Goal: Ask a question

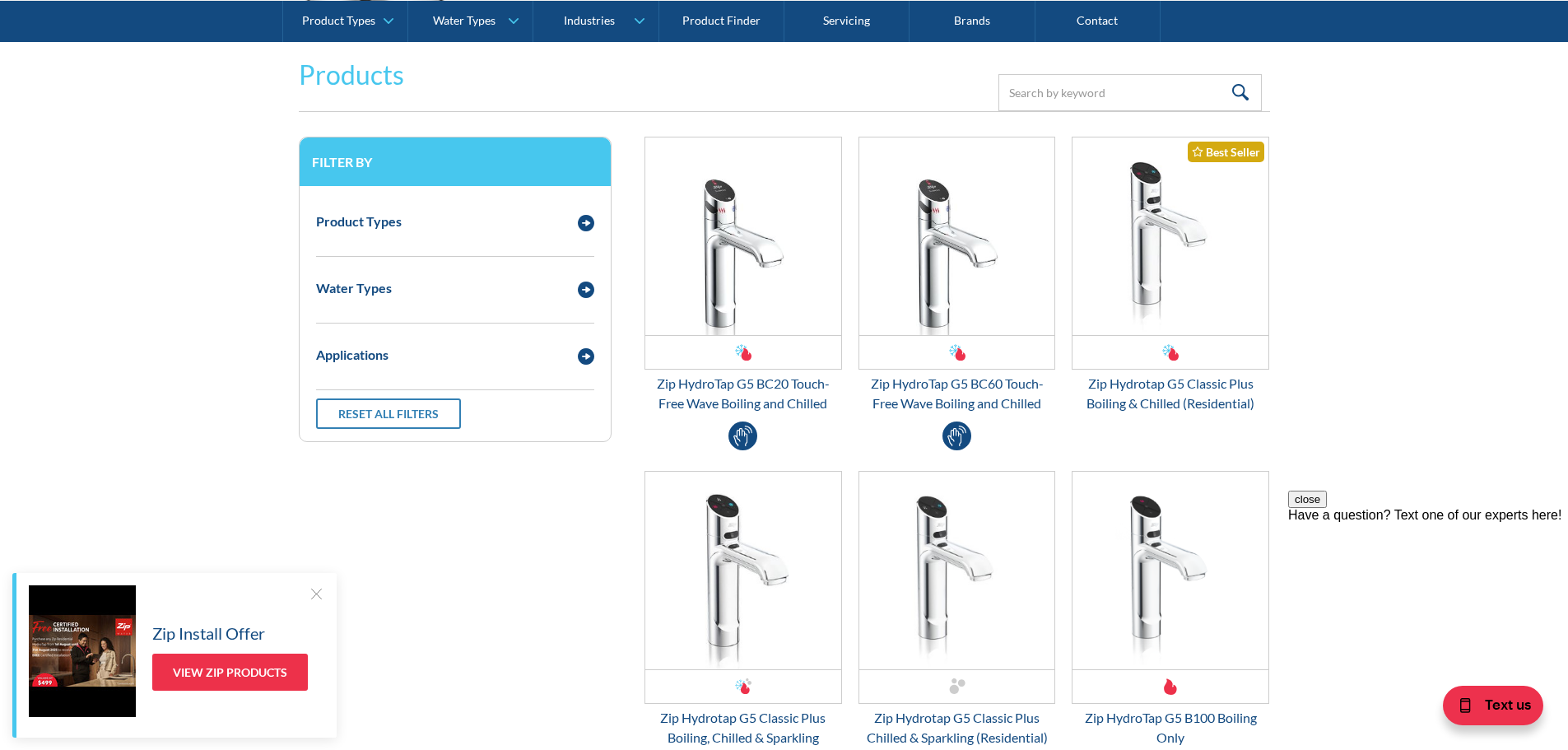
scroll to position [2057, 0]
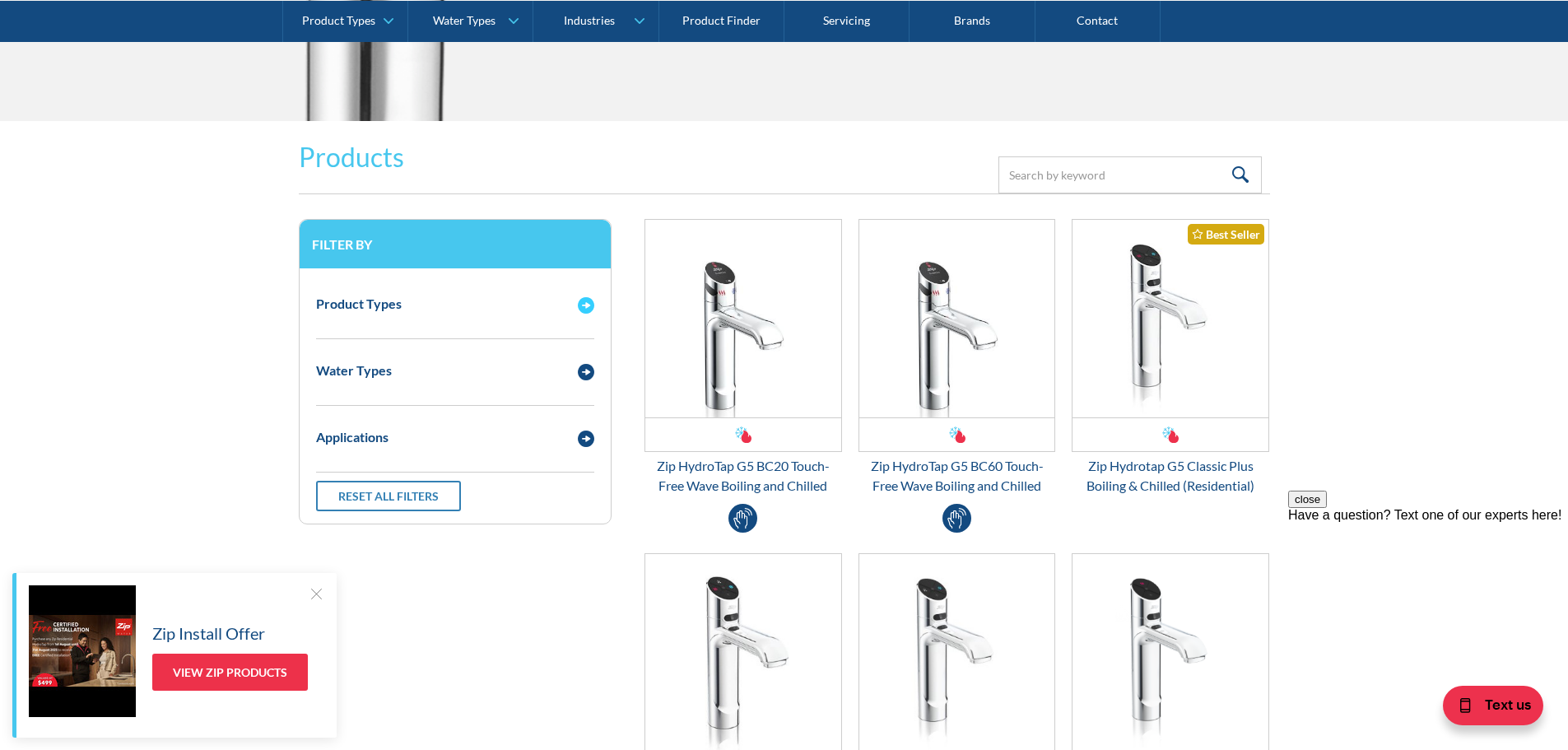
click at [583, 304] on img "Email Form 3" at bounding box center [585, 305] width 17 height 17
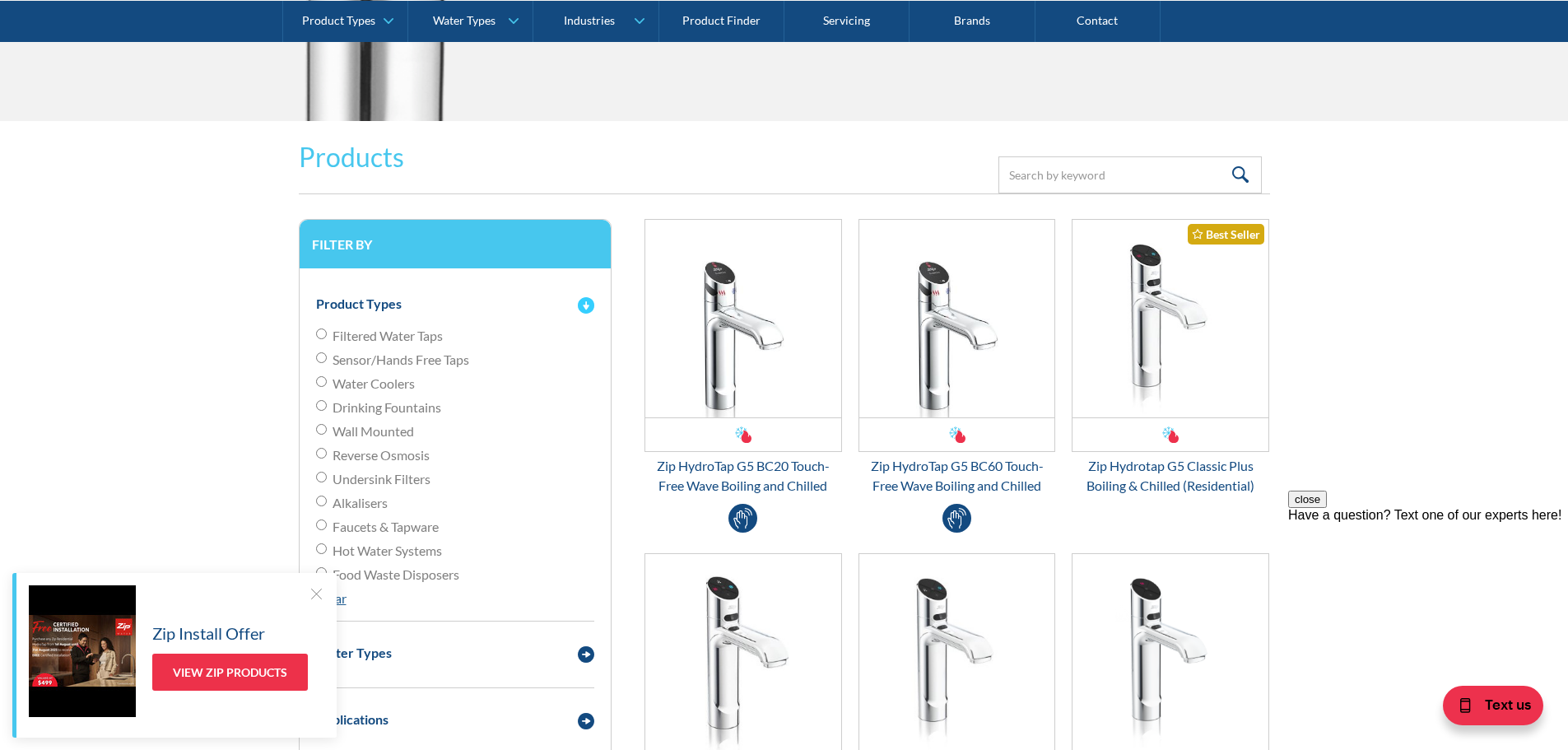
click at [583, 304] on img "Email Form 3" at bounding box center [585, 305] width 17 height 17
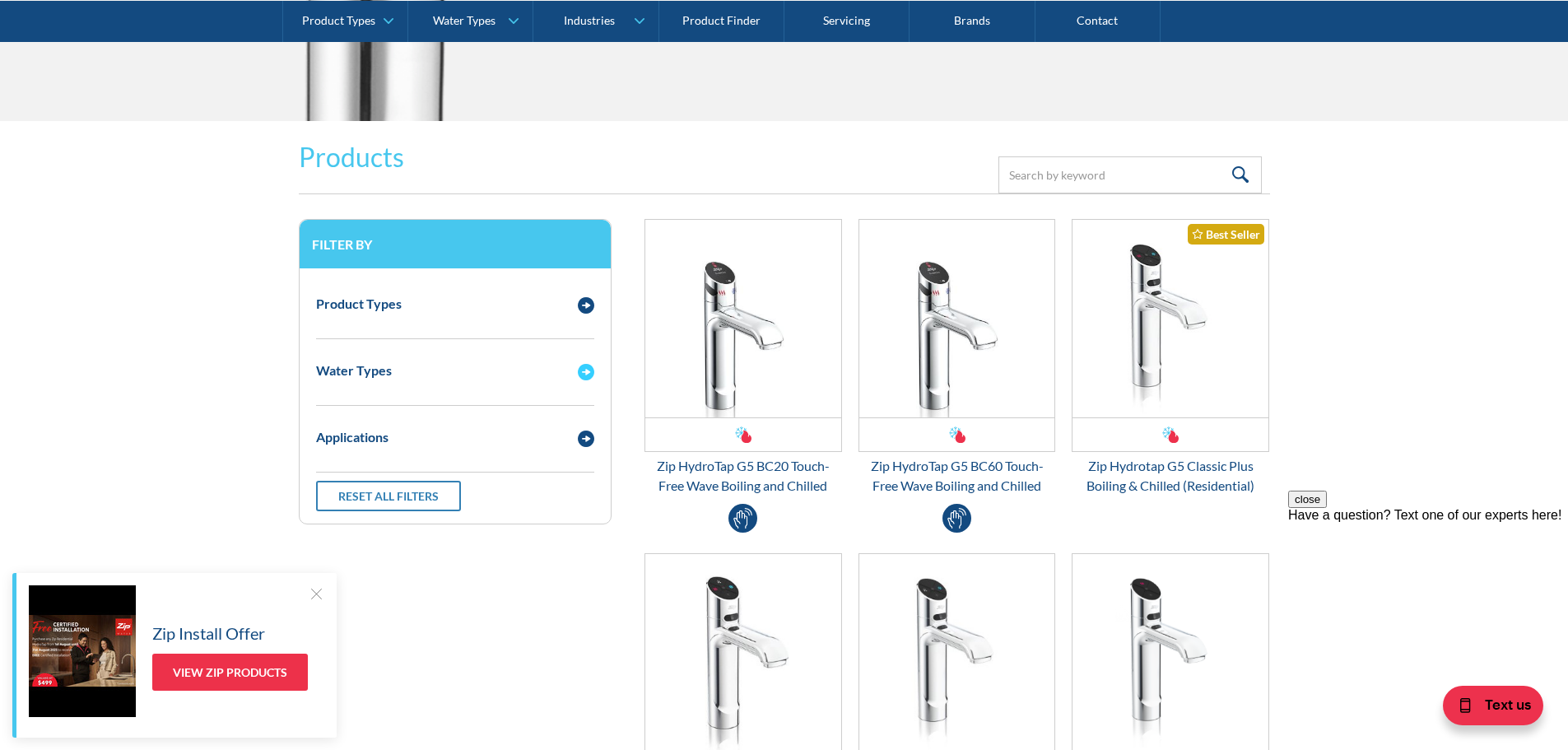
click at [581, 373] on img "Email Form 3" at bounding box center [585, 371] width 17 height 17
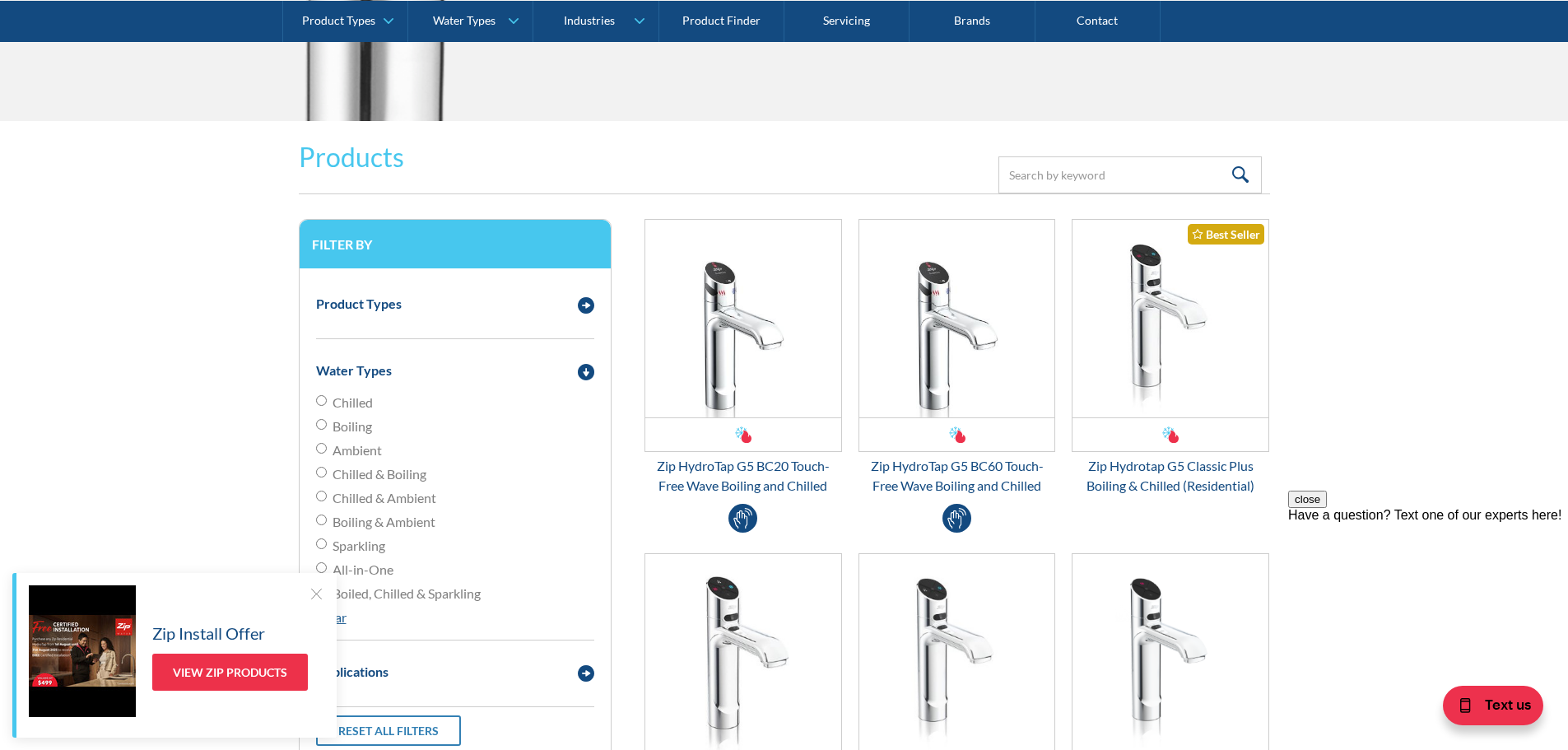
click at [323, 406] on input "Chilled & Boiling" at bounding box center [321, 400] width 11 height 11
radio input "true"
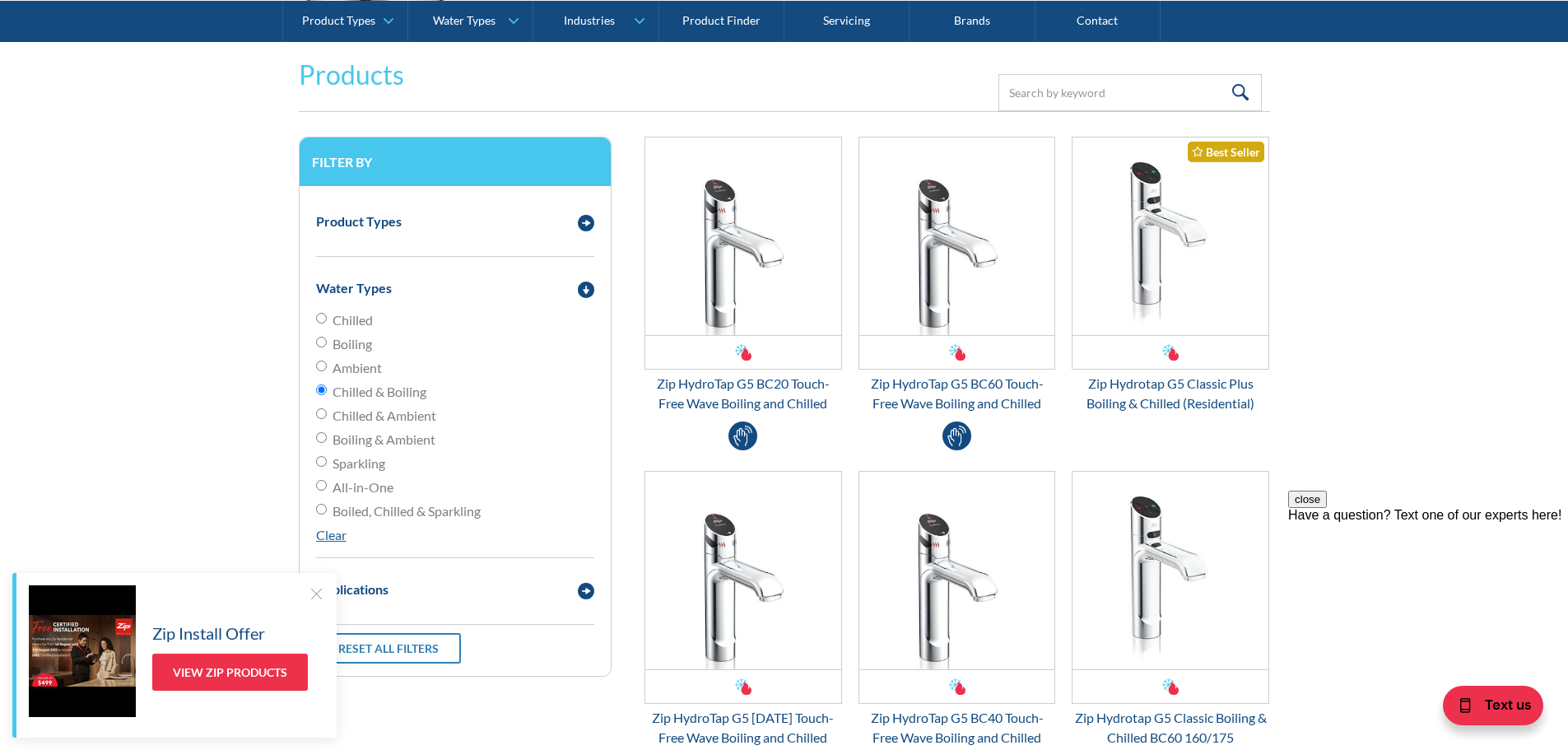
scroll to position [2222, 0]
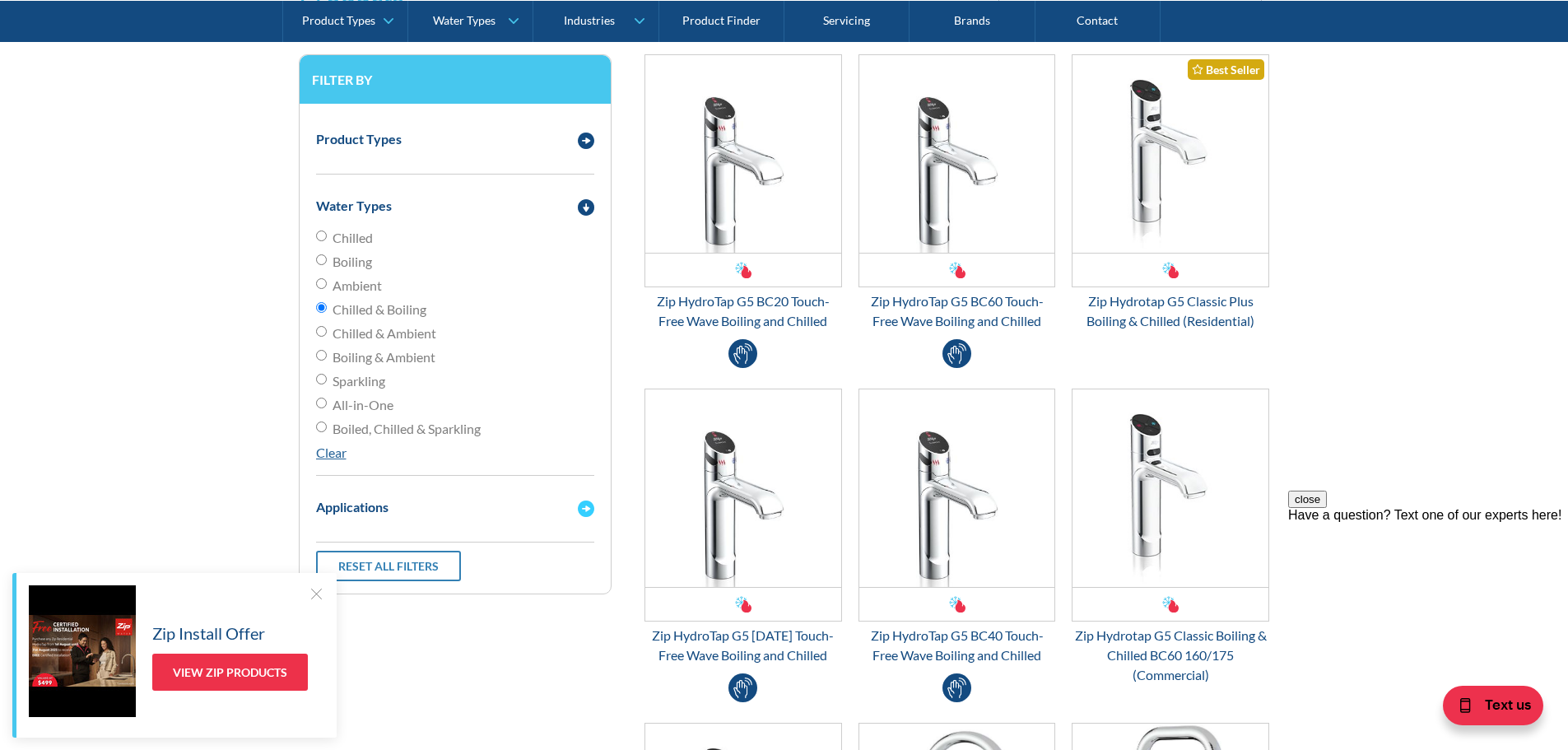
click at [584, 511] on img "Email Form 3" at bounding box center [585, 508] width 17 height 17
click at [321, 536] on input "Residential" at bounding box center [321, 538] width 11 height 11
checkbox input "true"
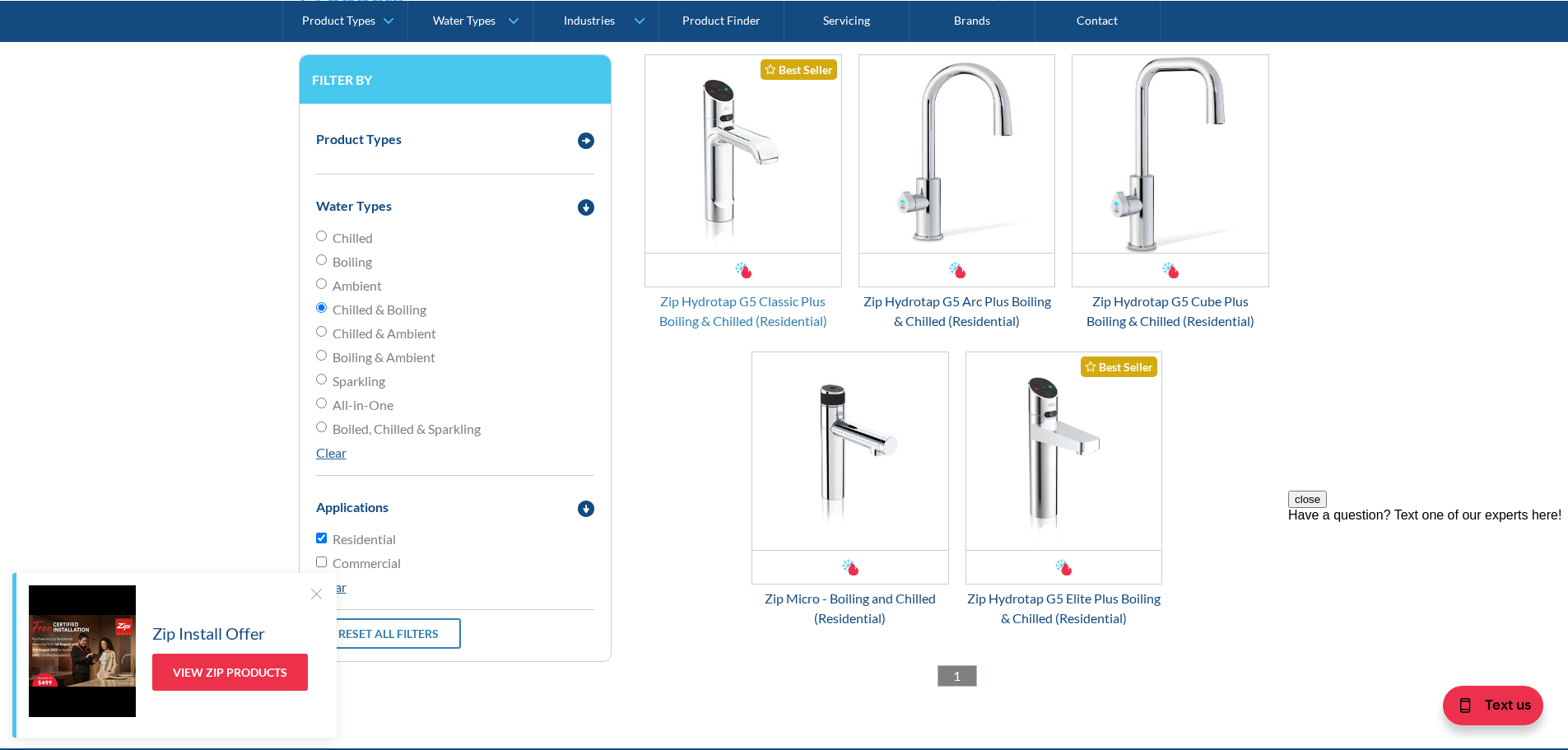
click at [748, 308] on div "Zip Hydrotap G5 Classic Plus Boiling & Chilled (Residential)" at bounding box center [743, 311] width 197 height 39
click at [322, 543] on input "Commercial" at bounding box center [321, 538] width 11 height 11
checkbox input "true"
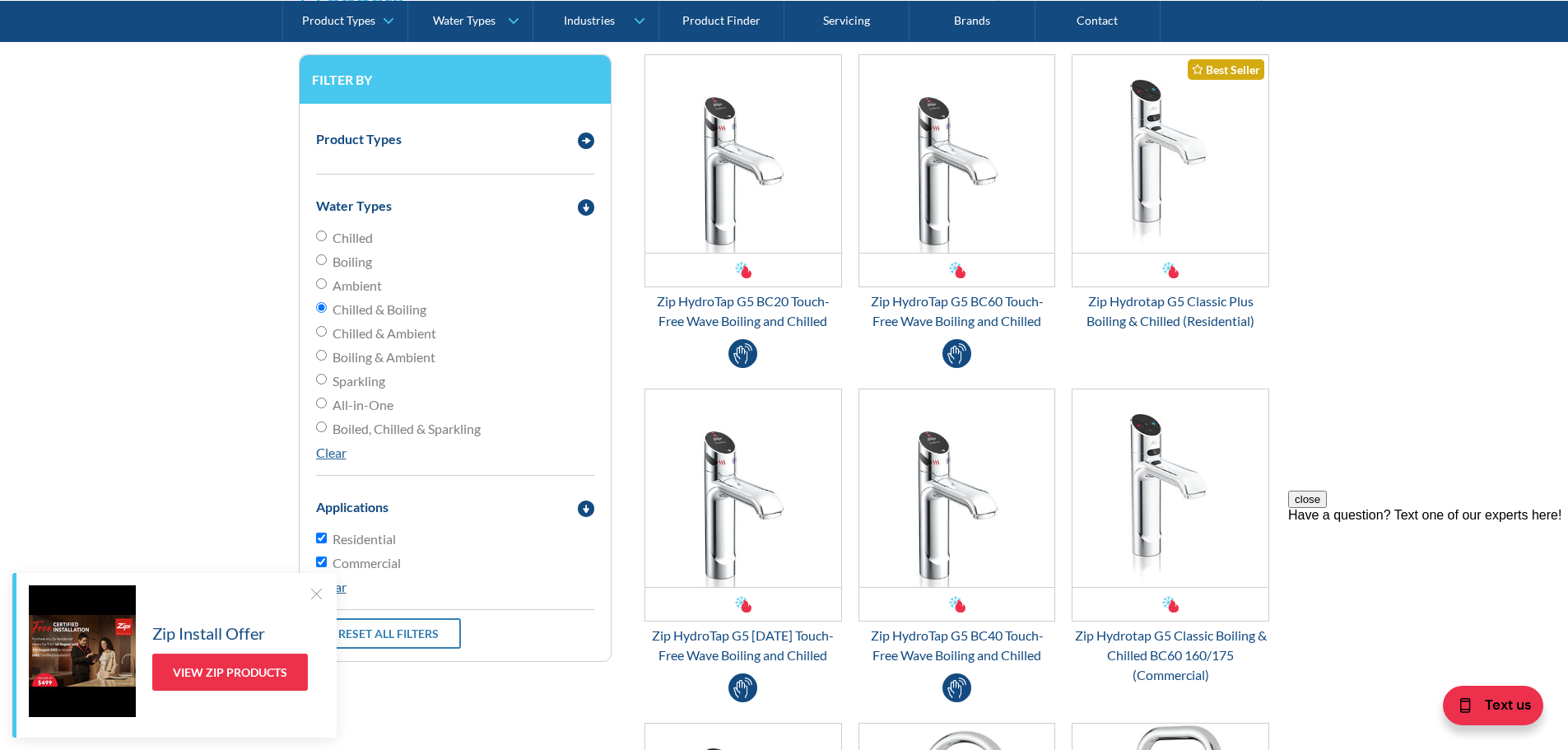
click at [323, 539] on input "Residential" at bounding box center [321, 538] width 11 height 11
checkbox input "false"
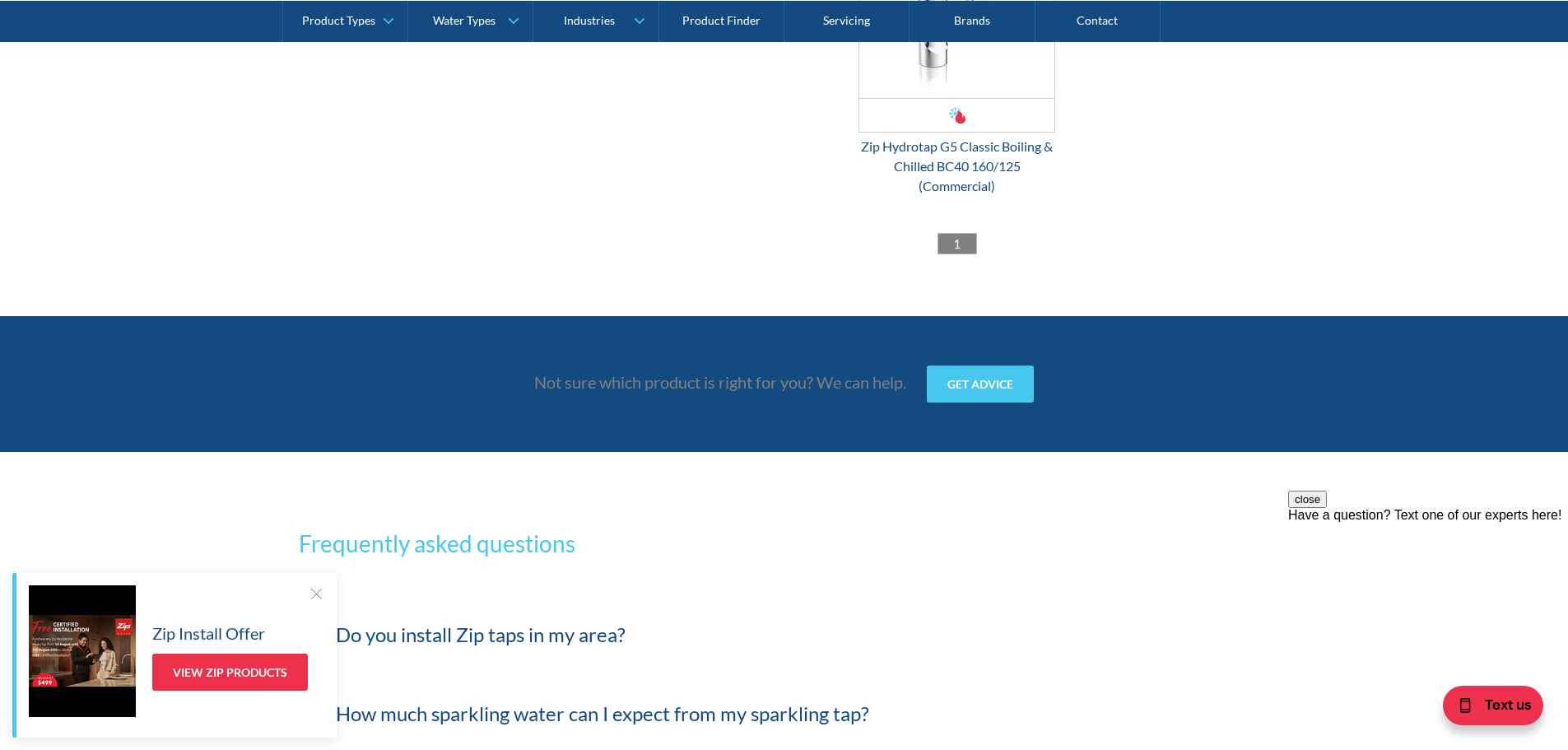
scroll to position [3128, 0]
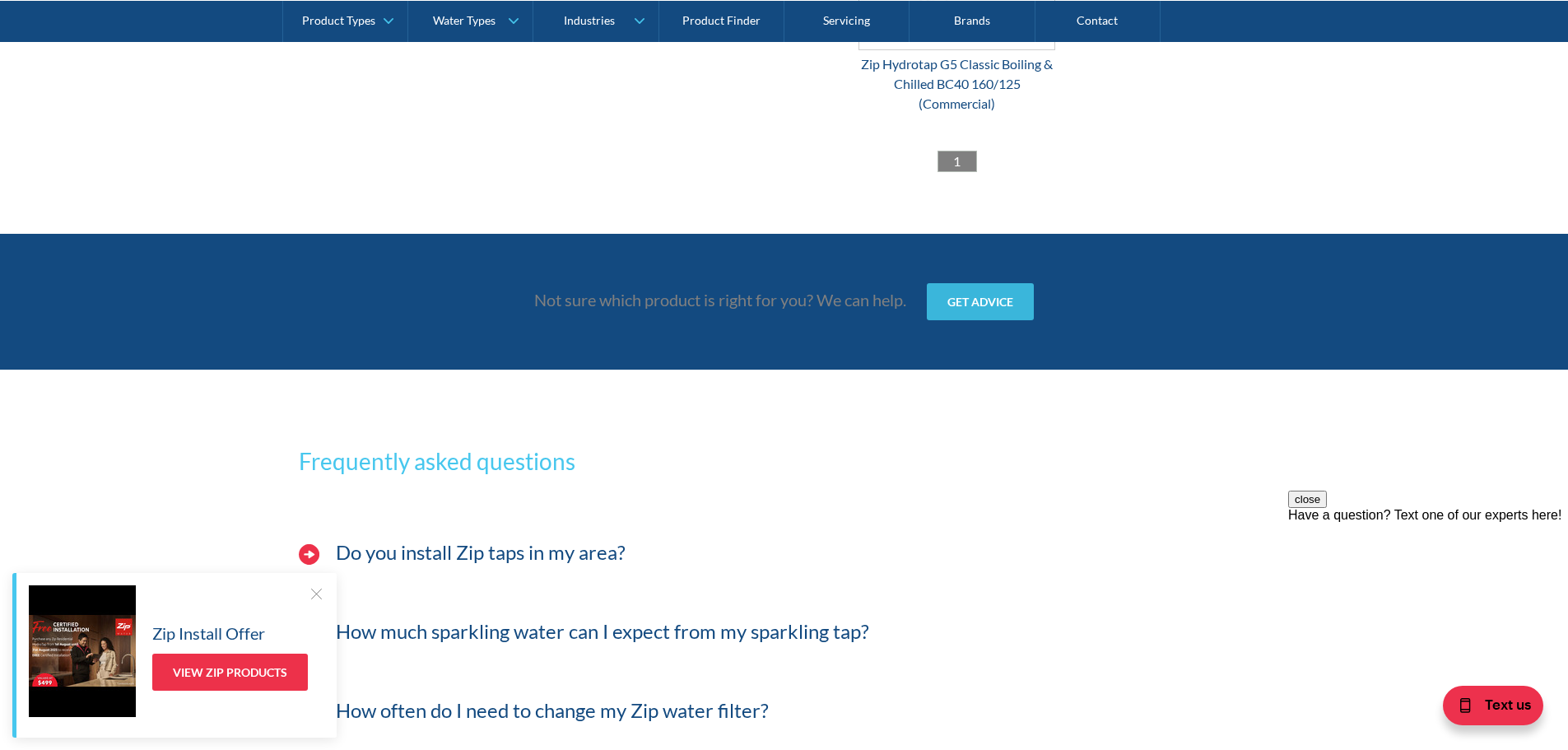
click at [997, 301] on link "Get advice" at bounding box center [980, 301] width 107 height 37
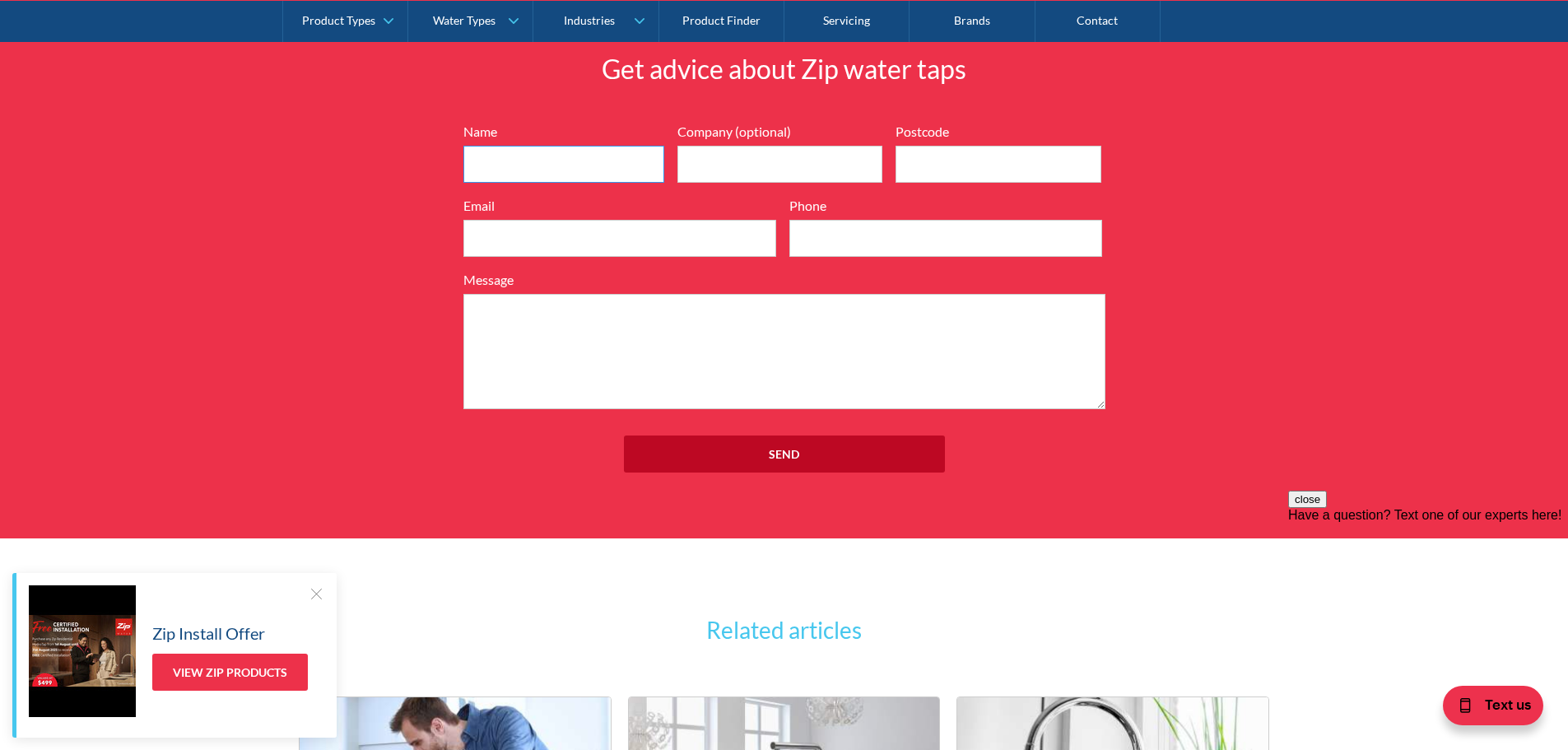
click at [553, 170] on input "Name" at bounding box center [563, 164] width 201 height 37
type input "Sarah Lane"
type input "Forrest Primary School"
type input "3236"
type input "forrest.ps@education.vic.gov.au"
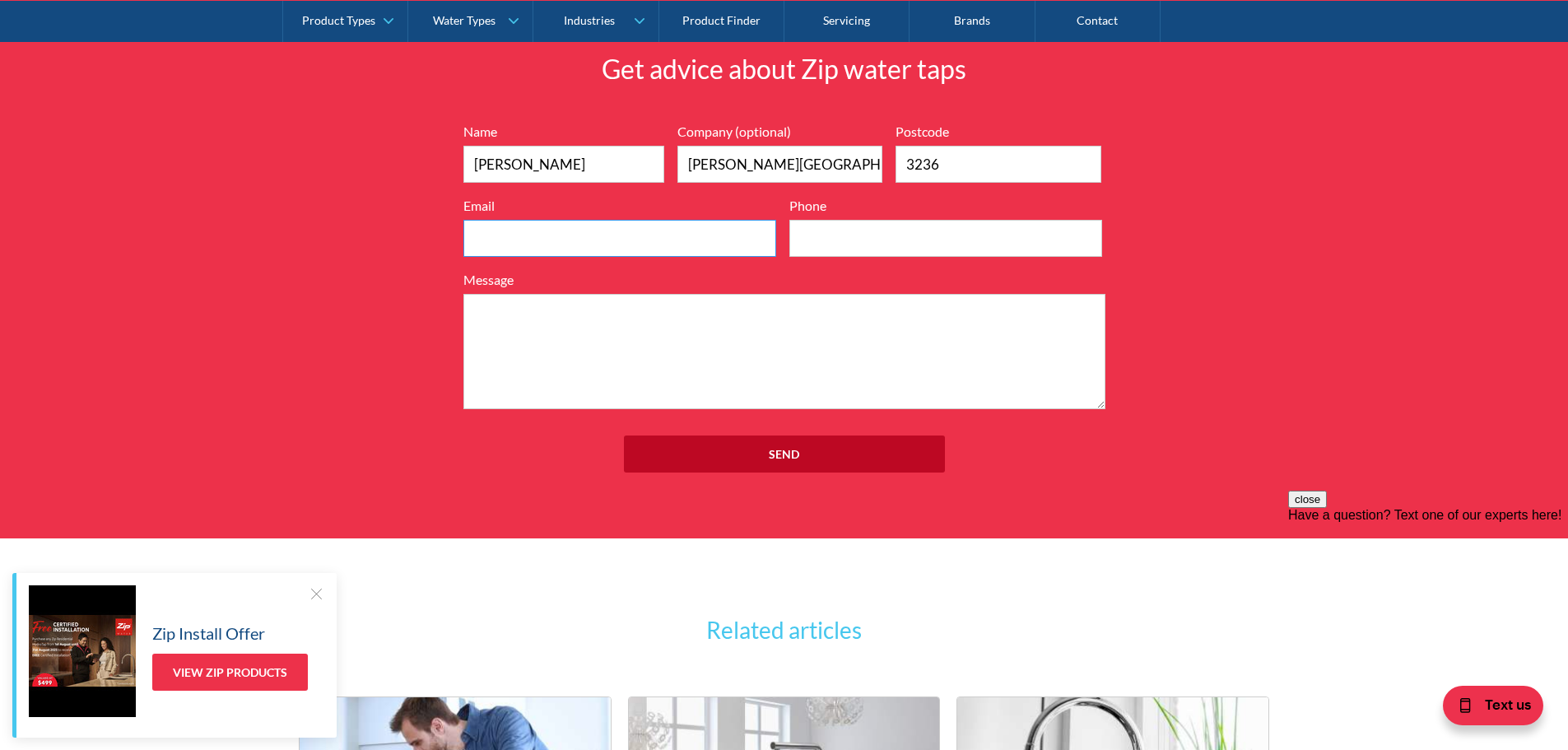
type input "0352366393"
click at [518, 307] on textarea "Message" at bounding box center [784, 351] width 642 height 116
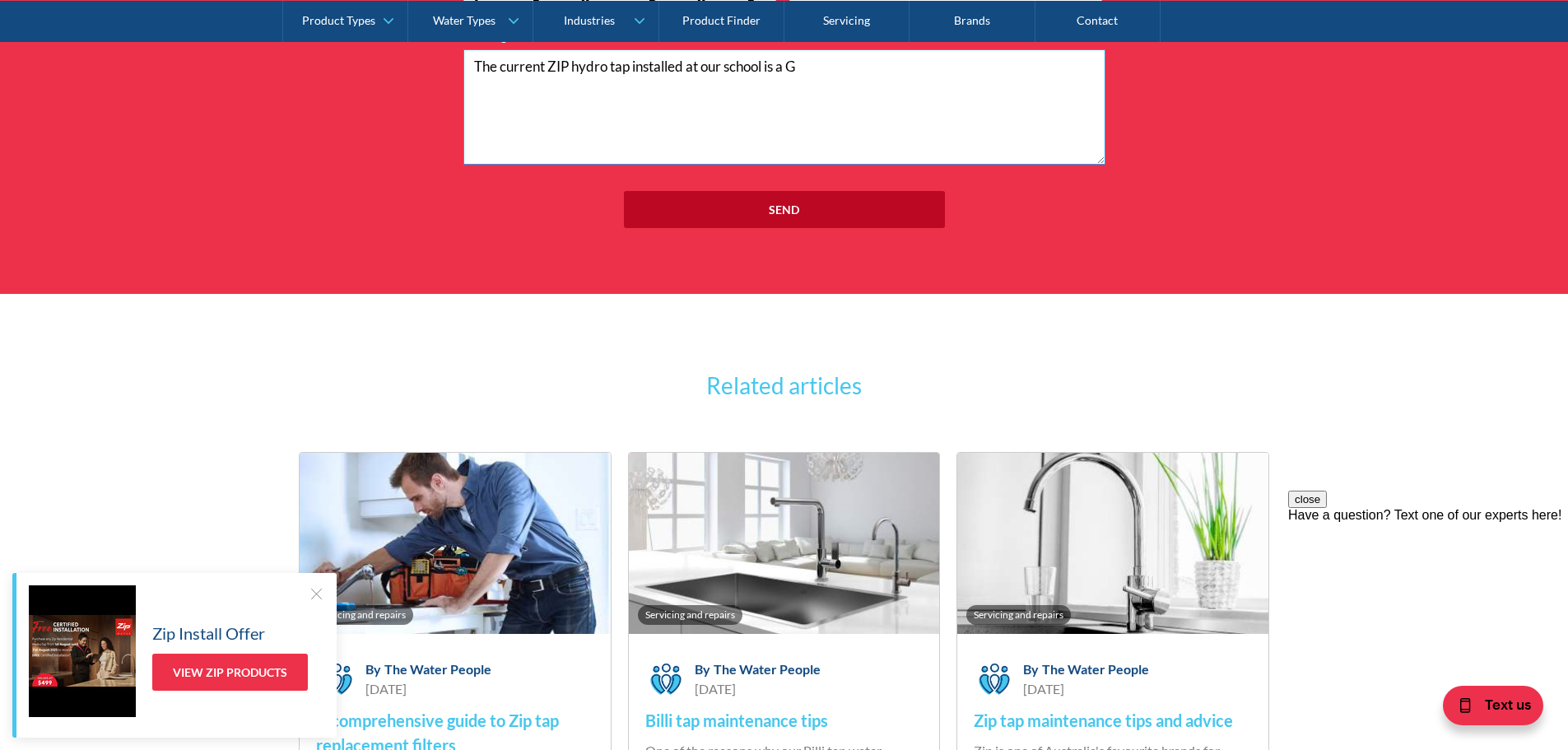
scroll to position [4284, 0]
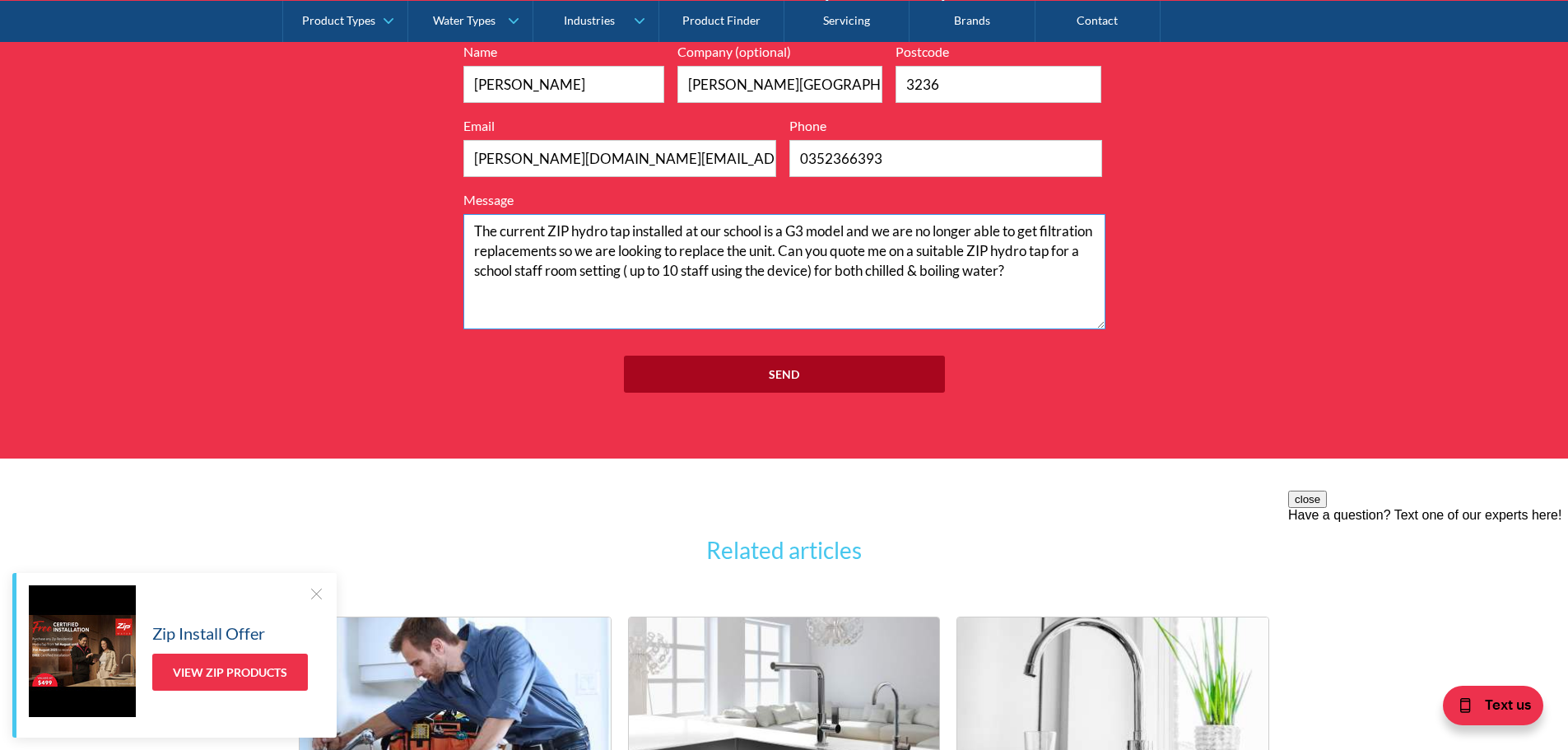
type textarea "The current ZIP hydro tap installed at our school is a G3 model and we are no l…"
click at [794, 374] on input "Send" at bounding box center [784, 374] width 321 height 37
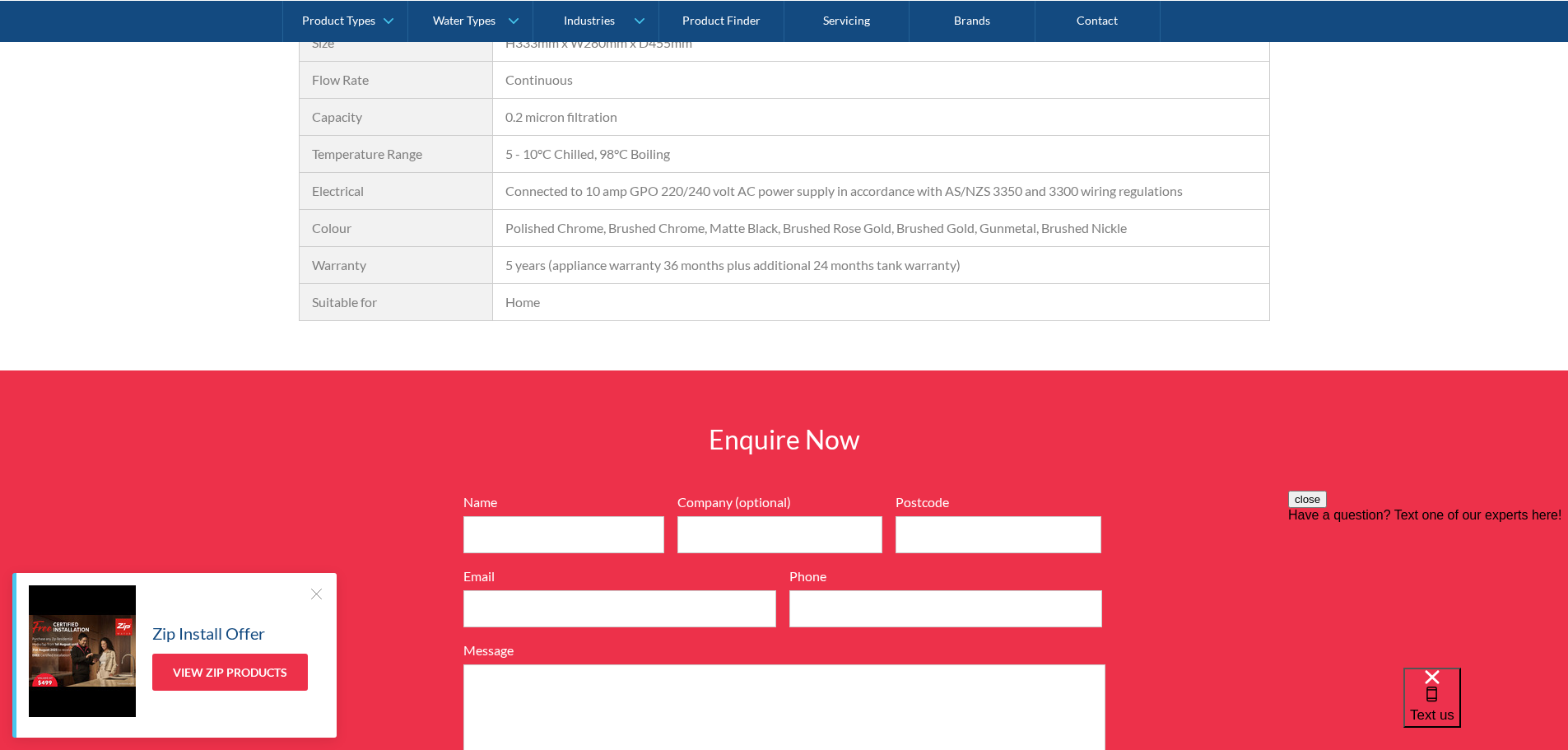
scroll to position [1564, 0]
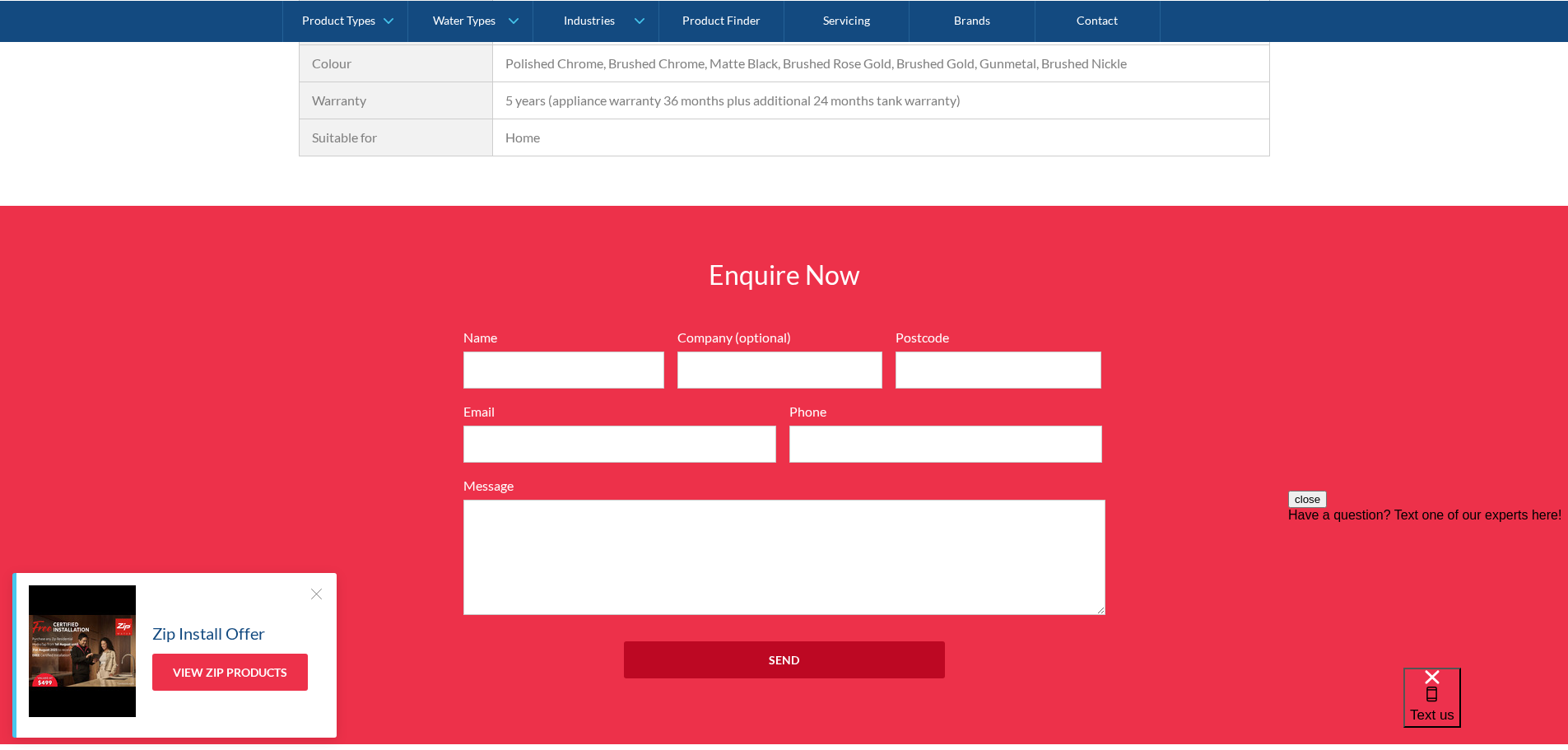
click at [313, 591] on div at bounding box center [315, 593] width 17 height 17
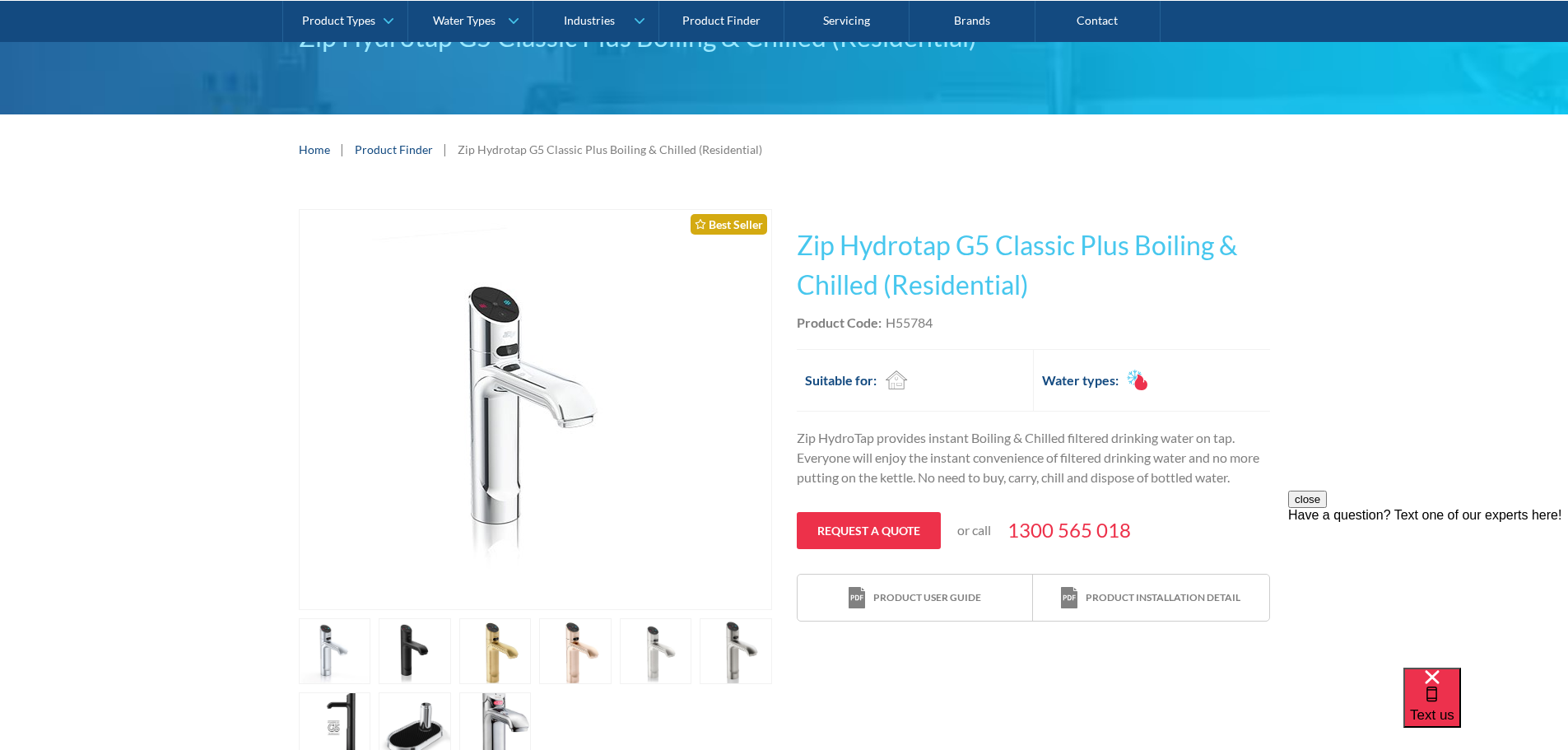
scroll to position [82, 0]
